Goal: Task Accomplishment & Management: Manage account settings

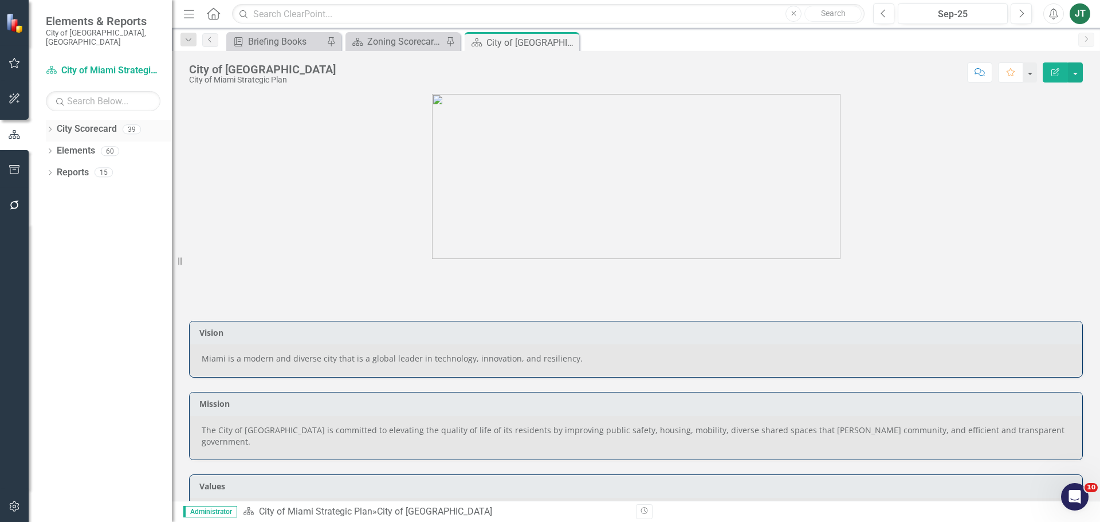
click at [48, 127] on icon "Dropdown" at bounding box center [50, 130] width 8 height 6
click at [57, 168] on icon "Dropdown" at bounding box center [56, 171] width 9 height 7
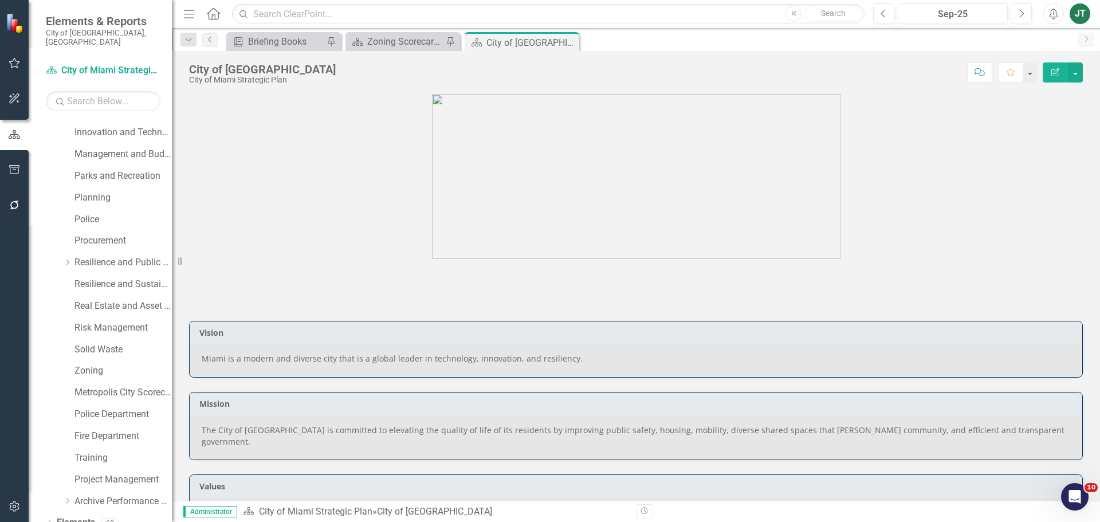
scroll to position [456, 0]
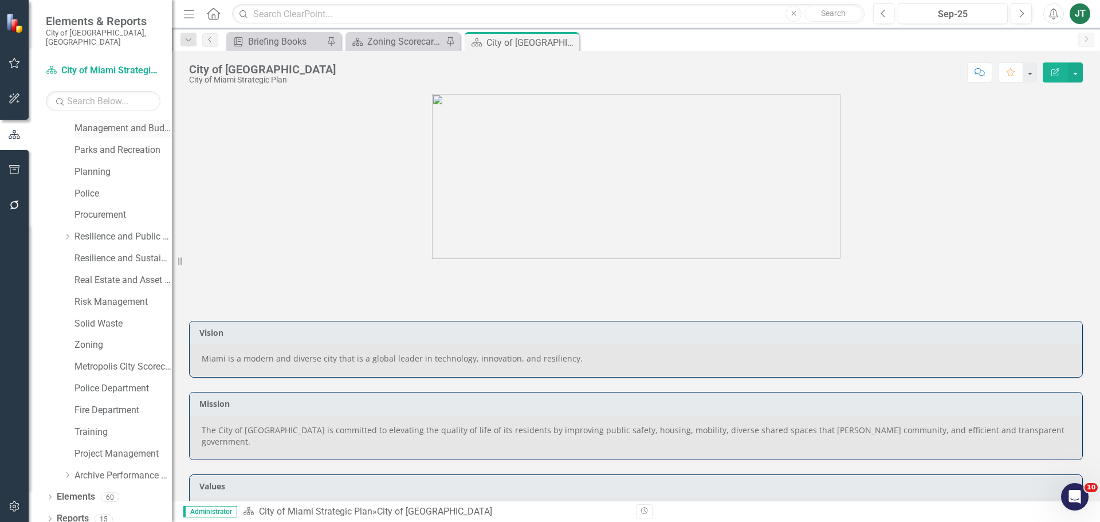
click at [114, 122] on link "Management and Budget" at bounding box center [123, 128] width 97 height 13
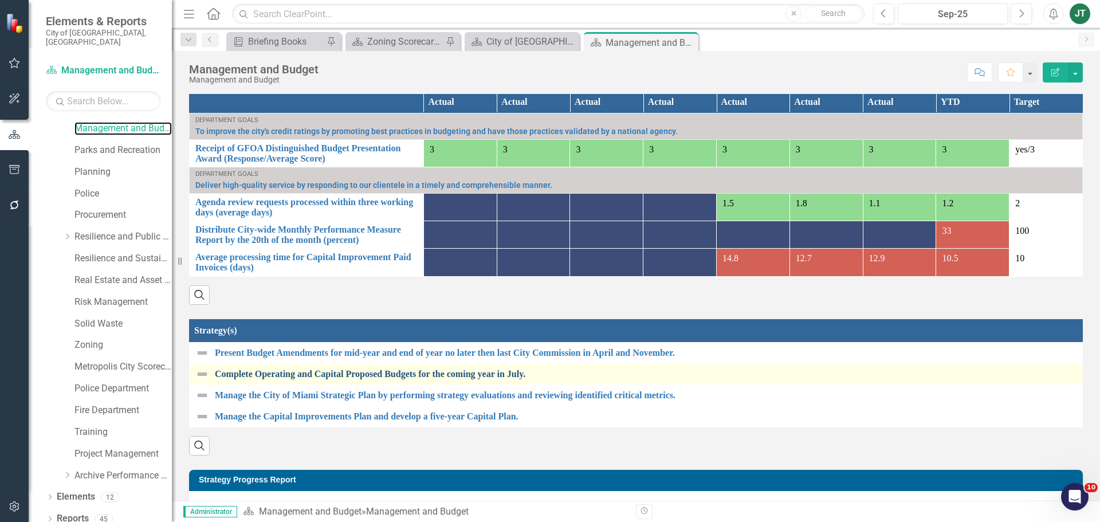
scroll to position [739, 0]
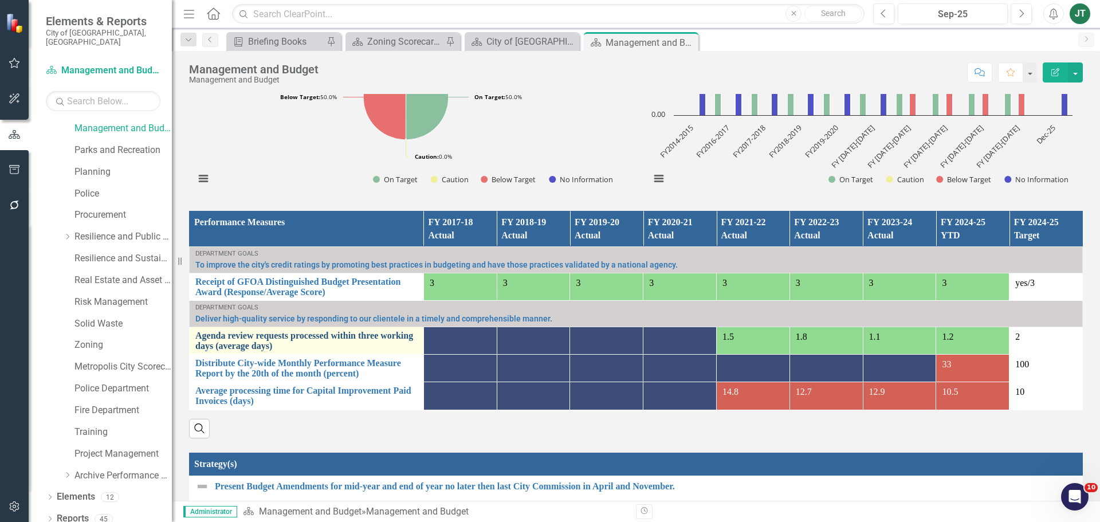
click at [247, 342] on link "Agenda review requests processed within three working days (average days)" at bounding box center [306, 341] width 222 height 20
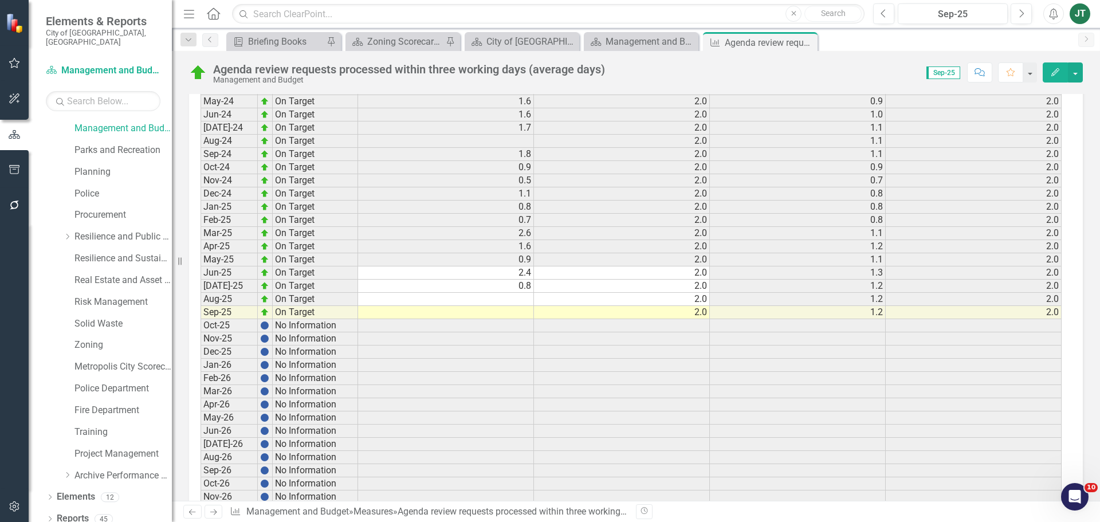
scroll to position [2051, 0]
click at [520, 301] on td at bounding box center [446, 298] width 176 height 13
click at [520, 314] on td at bounding box center [446, 311] width 176 height 13
click at [520, 314] on textarea at bounding box center [446, 312] width 177 height 14
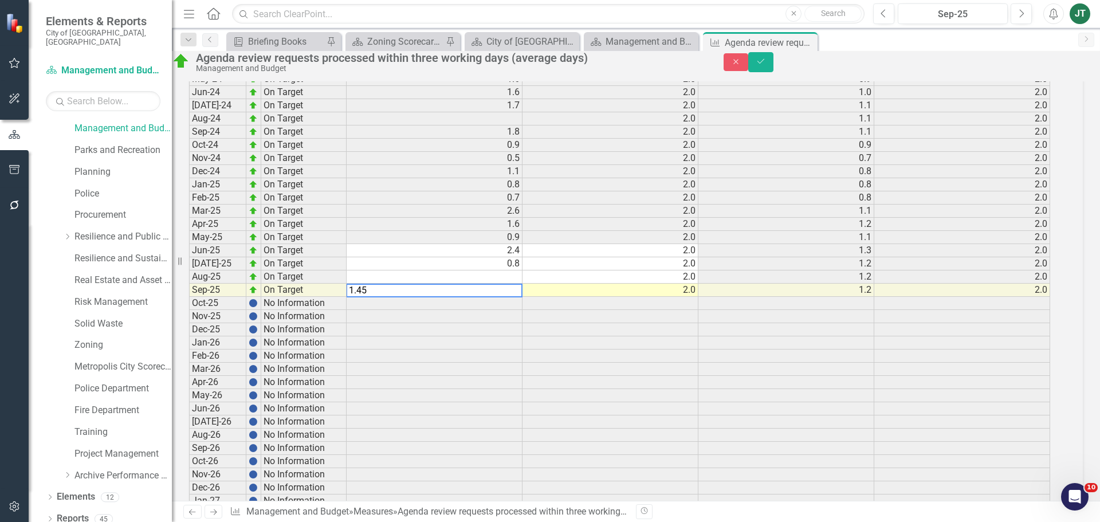
type textarea "1.45"
click at [612, 297] on td "2.0" at bounding box center [611, 290] width 176 height 13
click at [765, 64] on icon "submit" at bounding box center [761, 61] width 7 height 5
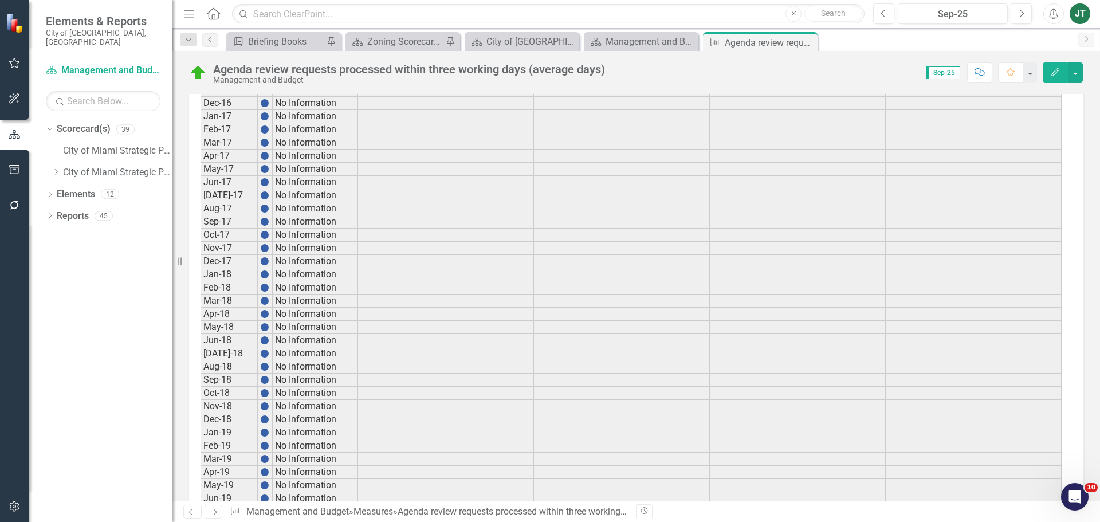
scroll to position [1204, 0]
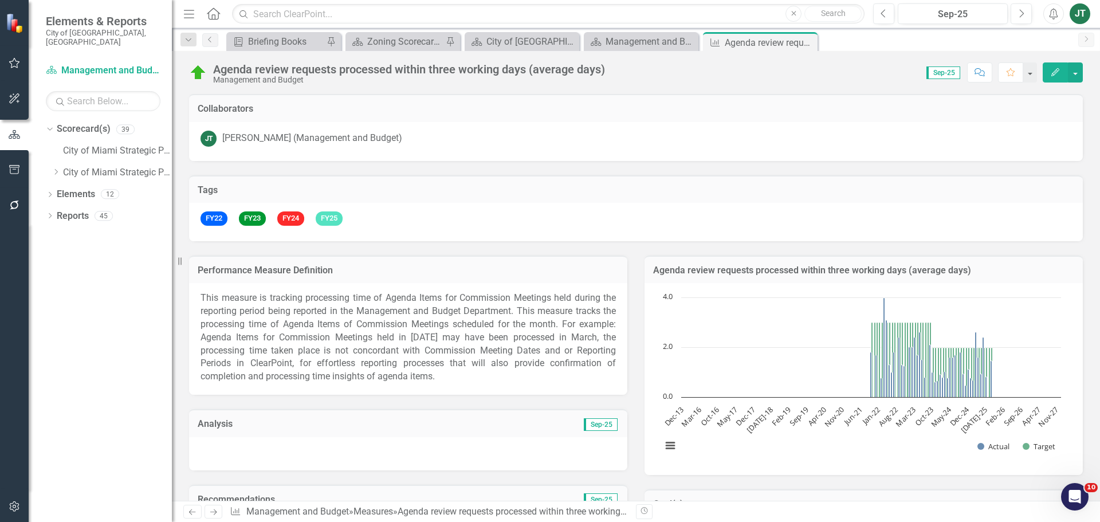
scroll to position [1204, 0]
